Goal: Information Seeking & Learning: Learn about a topic

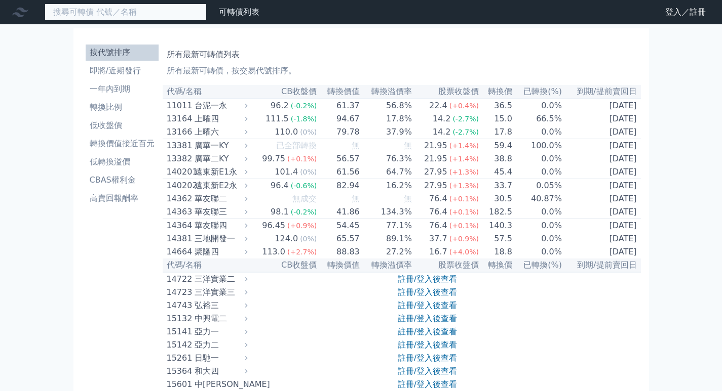
click at [159, 10] on input at bounding box center [126, 12] width 162 height 17
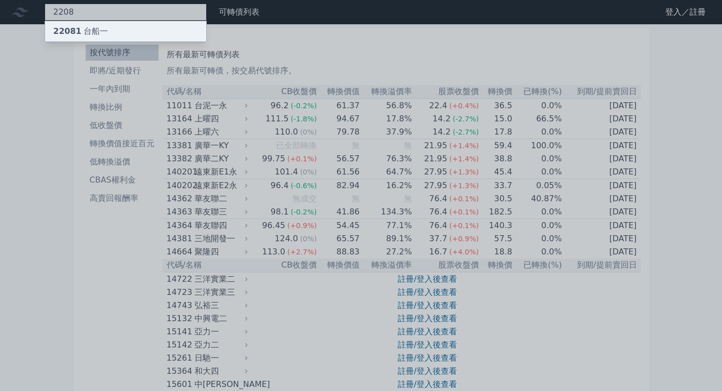
type input "2208"
click at [141, 25] on div "22081 台船一" at bounding box center [125, 31] width 161 height 20
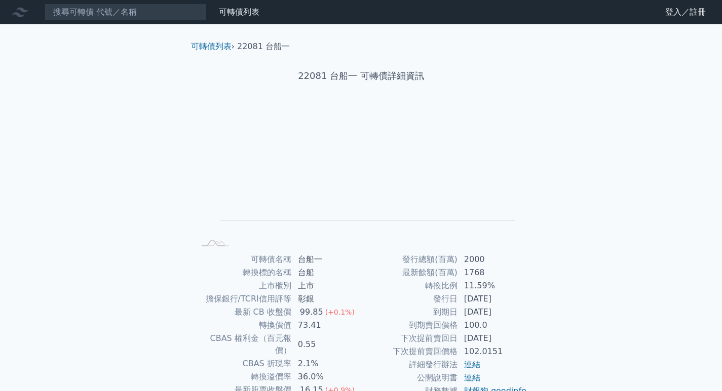
drag, startPoint x: 475, startPoint y: 307, endPoint x: 513, endPoint y: 307, distance: 37.5
click at [513, 307] on td "[DATE]" at bounding box center [492, 312] width 69 height 13
click at [535, 305] on div "可轉債名稱 台船一 轉換標的名稱 台船 上市櫃別 上市 擔保銀行/TCRI信用評等 彰銀 最新 CB 收盤價 99.85 (+0.1%) 轉換價值 73.41…" at bounding box center [361, 344] width 356 height 183
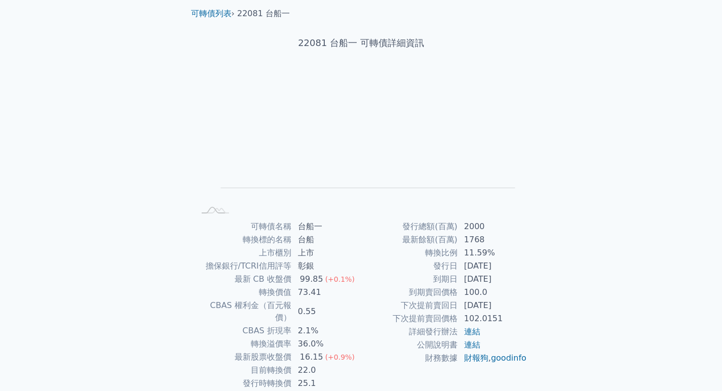
scroll to position [51, 0]
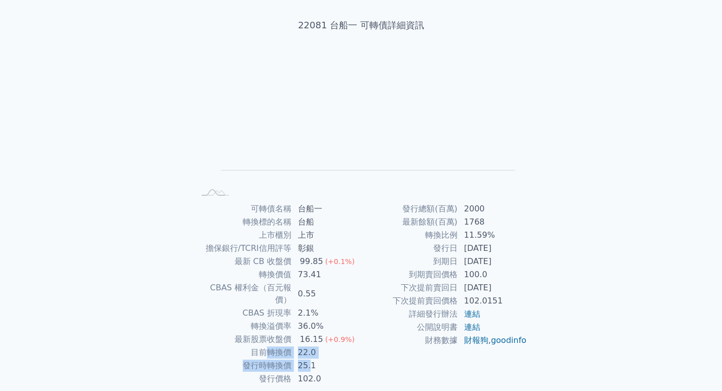
drag, startPoint x: 308, startPoint y: 356, endPoint x: 271, endPoint y: 344, distance: 38.9
click at [271, 344] on tbody "可轉債名稱 台船一 轉換標的名稱 台船 上市櫃別 上市 擔保銀行/TCRI信用評等 彰銀 最新 CB 收盤價 99.85 (+0.1%) 轉換價值 73.41…" at bounding box center [278, 294] width 166 height 183
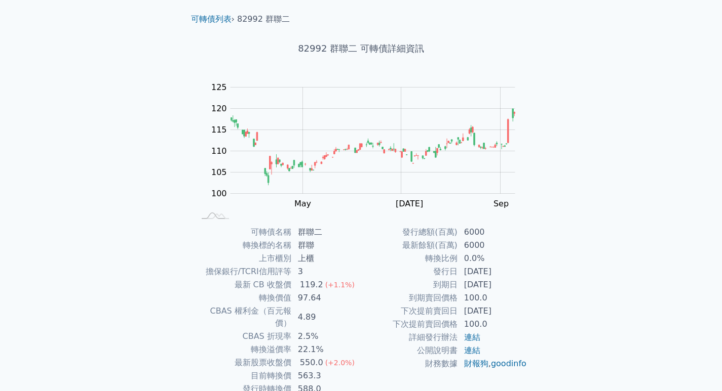
scroll to position [51, 0]
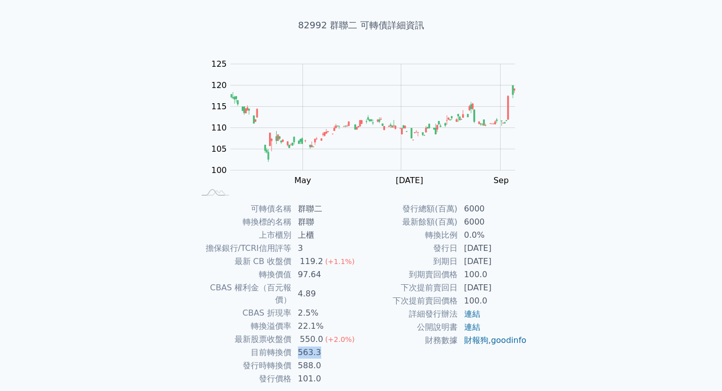
drag, startPoint x: 295, startPoint y: 344, endPoint x: 328, endPoint y: 344, distance: 32.4
click at [328, 346] on td "563.3" at bounding box center [326, 352] width 69 height 13
